Goal: Task Accomplishment & Management: Manage account settings

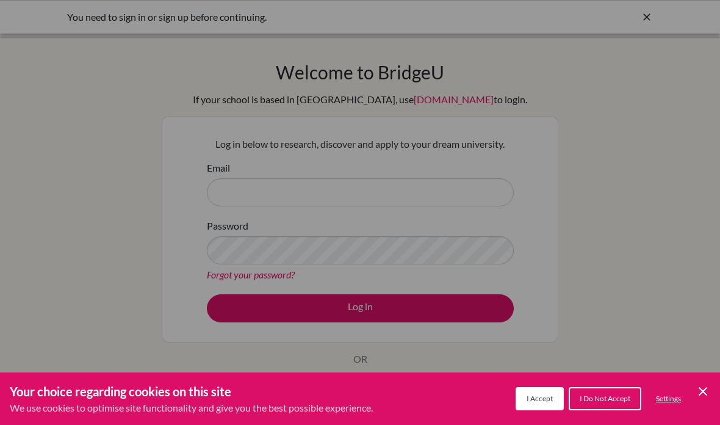
click at [533, 400] on span "I Accept" at bounding box center [539, 397] width 26 height 9
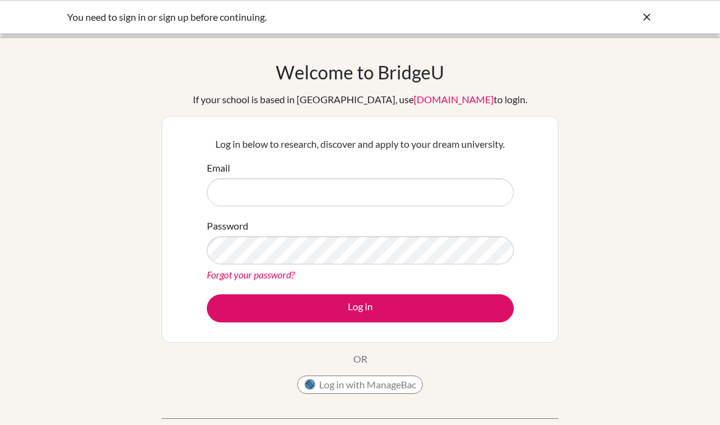
click at [489, 192] on input "Email" at bounding box center [360, 192] width 307 height 28
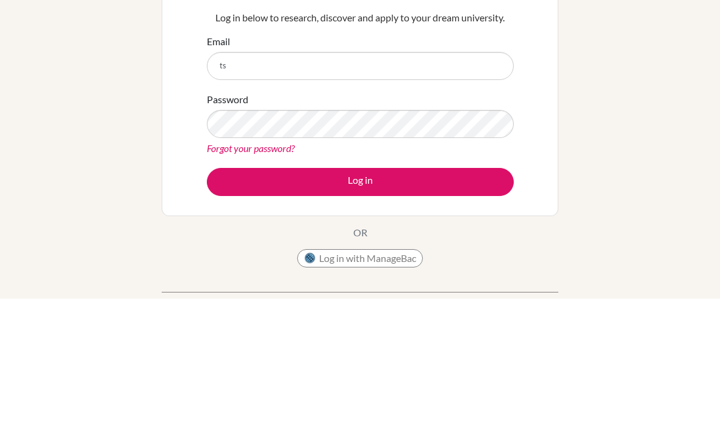
type input "t"
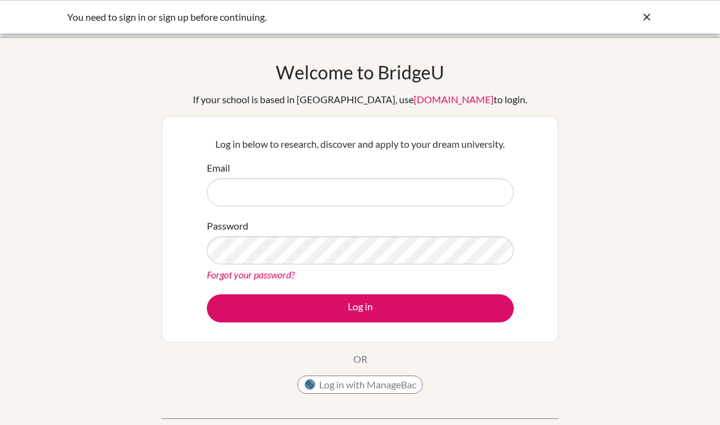
click at [643, 20] on icon at bounding box center [646, 17] width 12 height 12
click at [223, 280] on link "Forgot your password?" at bounding box center [251, 274] width 88 height 12
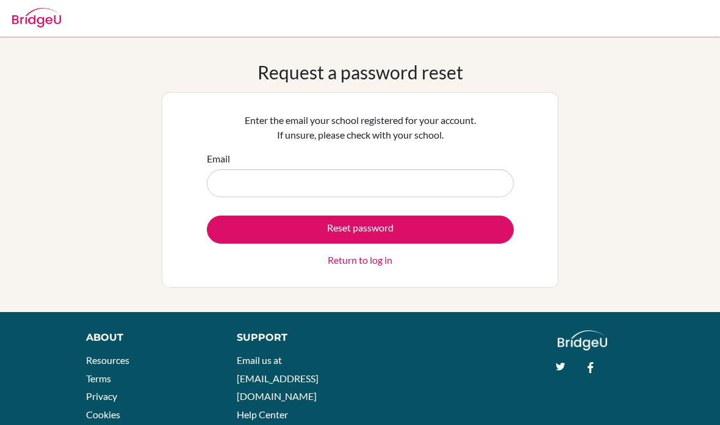
click at [479, 182] on input "Email" at bounding box center [360, 183] width 307 height 28
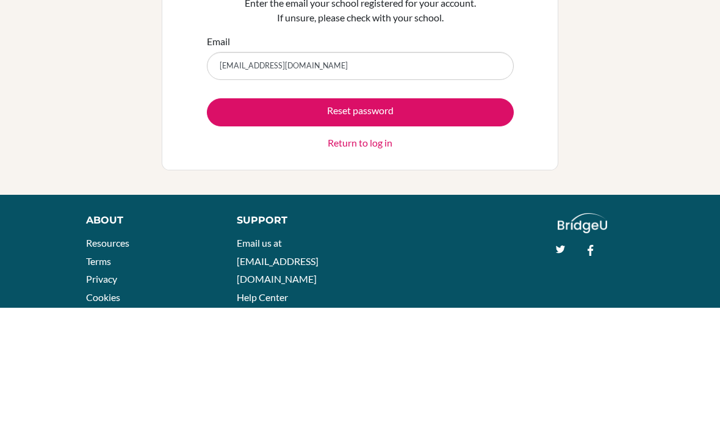
type input "[EMAIL_ADDRESS][DOMAIN_NAME]"
click at [465, 215] on button "Reset password" at bounding box center [360, 229] width 307 height 28
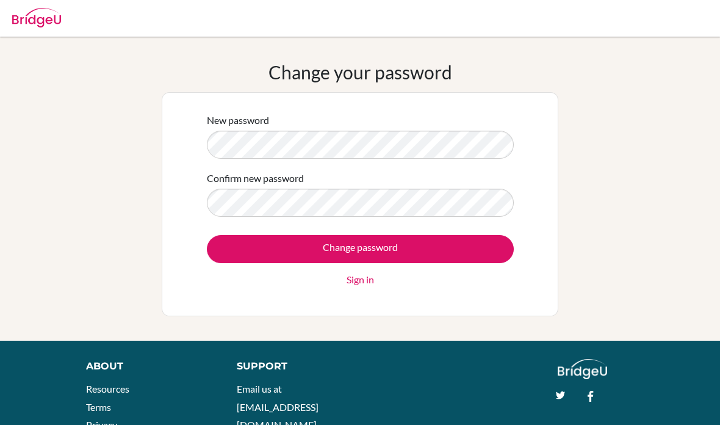
scroll to position [79, 0]
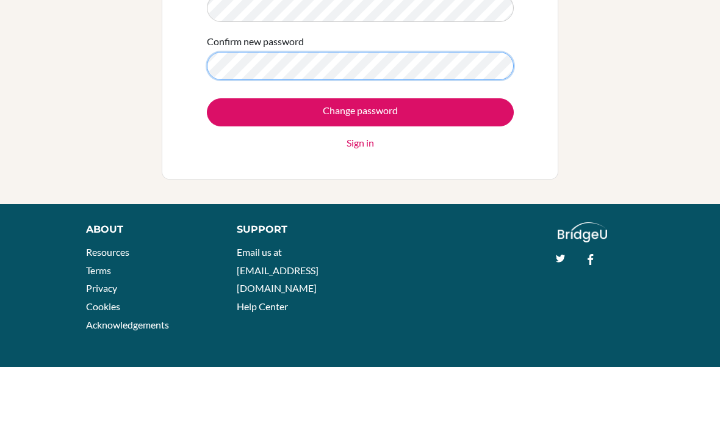
click at [360, 156] on input "Change password" at bounding box center [360, 170] width 307 height 28
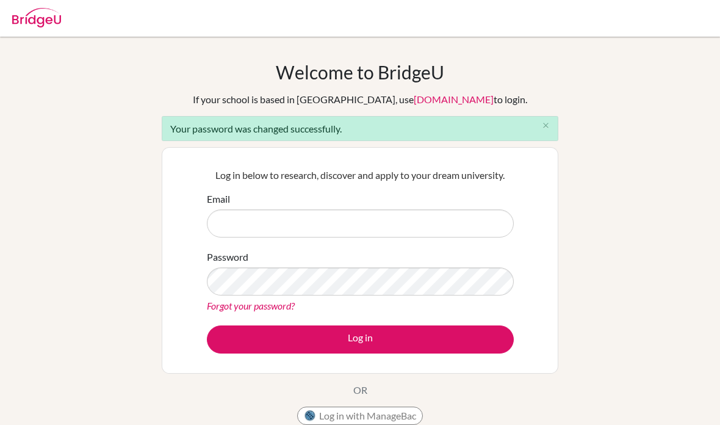
click at [448, 223] on input "Email" at bounding box center [360, 223] width 307 height 28
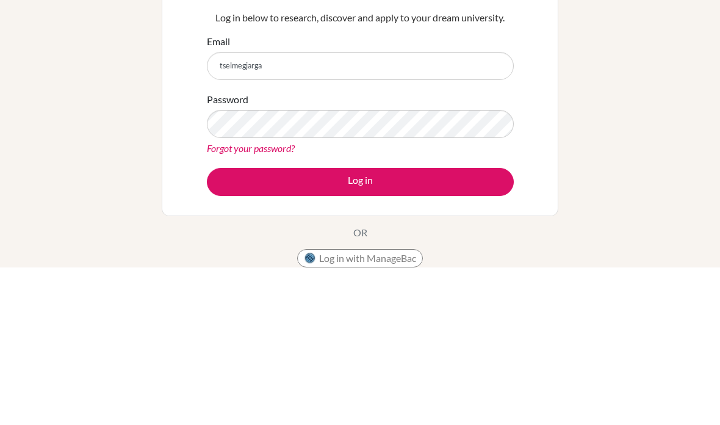
type input "[EMAIL_ADDRESS][DOMAIN_NAME]"
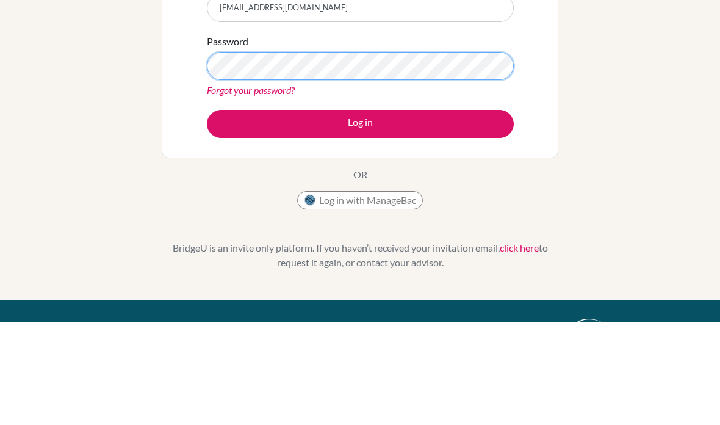
scroll to position [215, 0]
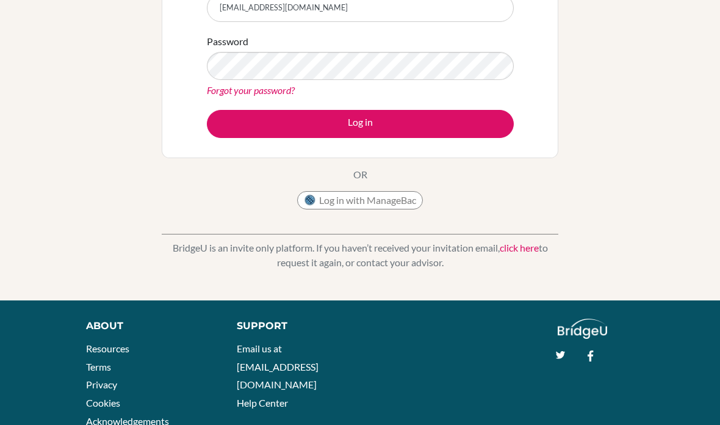
click at [565, 148] on div "Welcome to [GEOGRAPHIC_DATA] If your school is based in [GEOGRAPHIC_DATA], use …" at bounding box center [360, 61] width 720 height 430
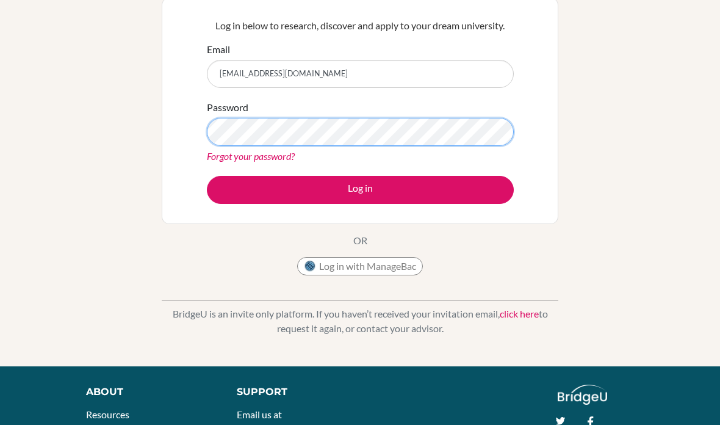
scroll to position [149, 0]
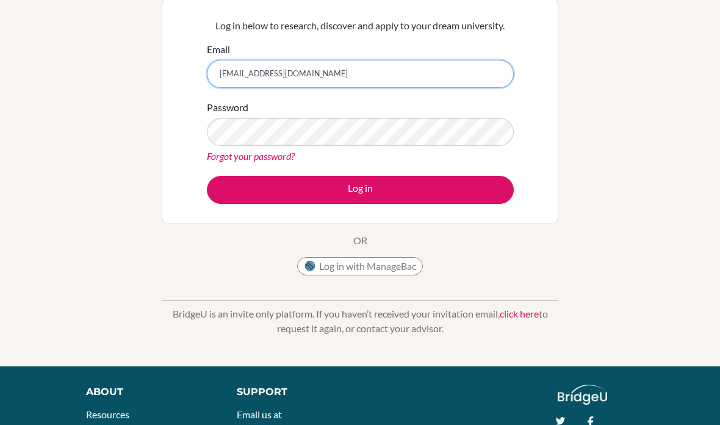
click at [468, 75] on input "[EMAIL_ADDRESS][DOMAIN_NAME]" at bounding box center [360, 74] width 307 height 28
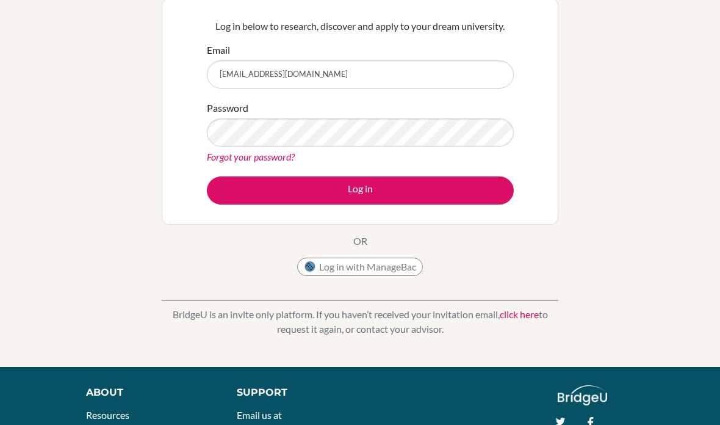
click at [600, 83] on div "Welcome to [GEOGRAPHIC_DATA] If your school is based in [GEOGRAPHIC_DATA], use …" at bounding box center [360, 127] width 720 height 430
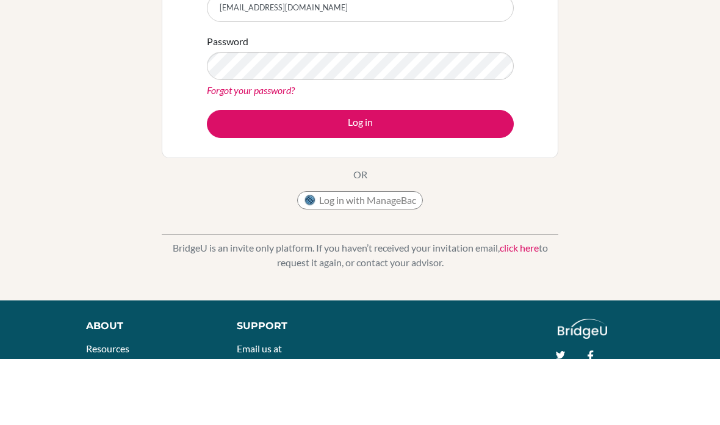
click at [475, 176] on button "Log in" at bounding box center [360, 190] width 307 height 28
